Goal: Task Accomplishment & Management: Use online tool/utility

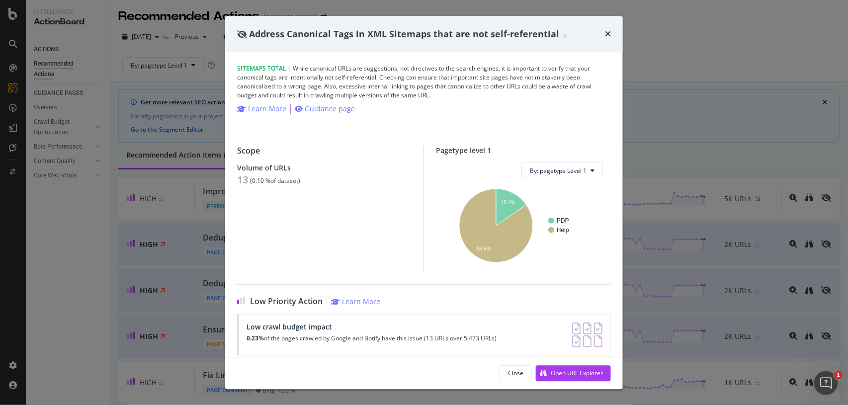
scroll to position [1200, 0]
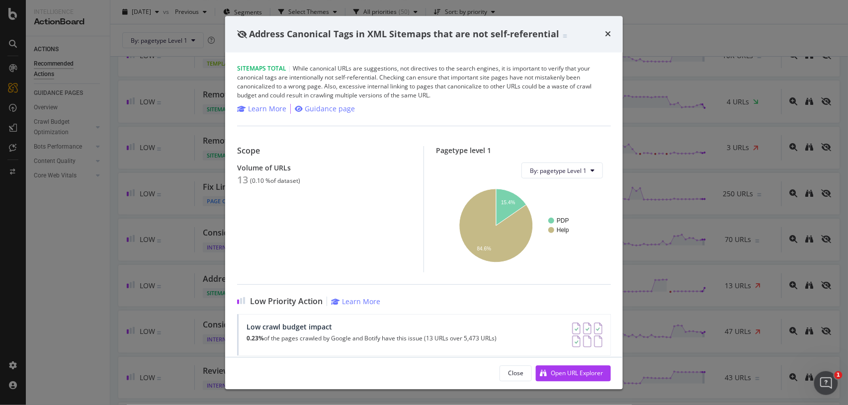
click at [608, 34] on icon "times" at bounding box center [608, 34] width 6 height 8
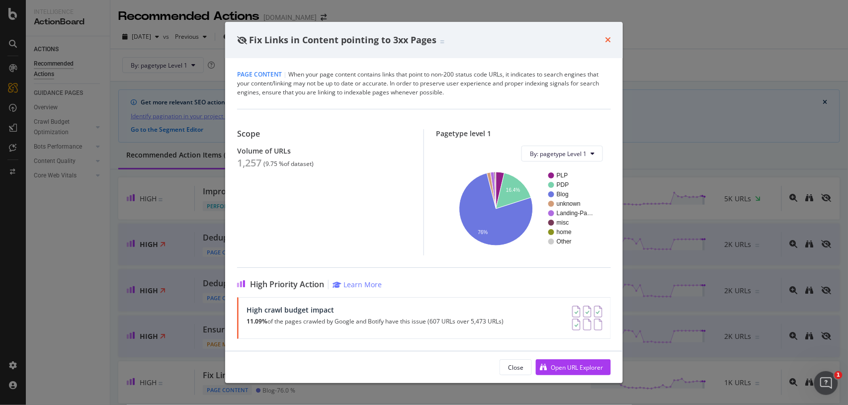
scroll to position [96, 0]
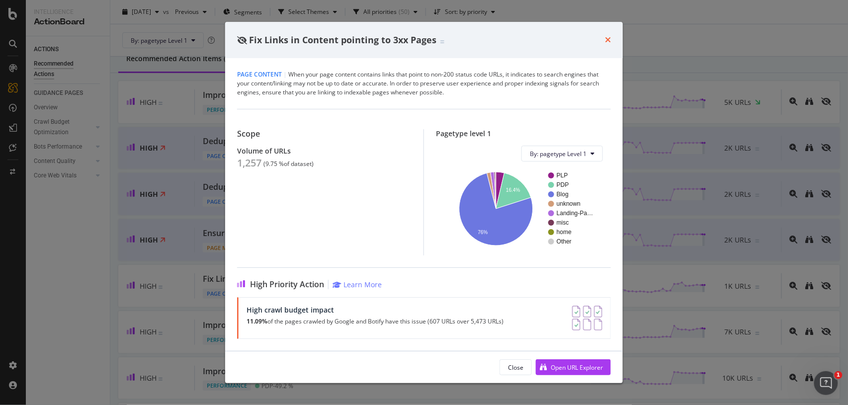
click at [607, 38] on icon "times" at bounding box center [608, 40] width 6 height 8
